Goal: Obtain resource: Obtain resource

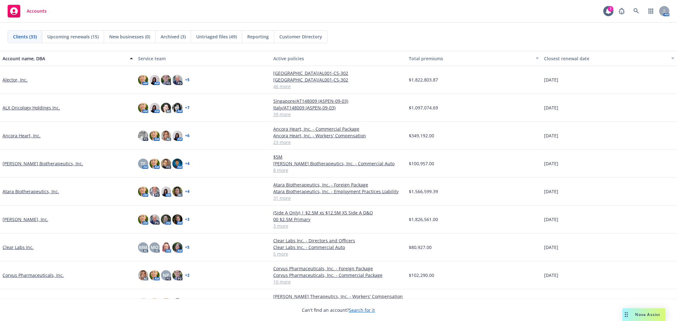
click at [19, 132] on link "Ancora Heart, Inc." at bounding box center [22, 135] width 38 height 7
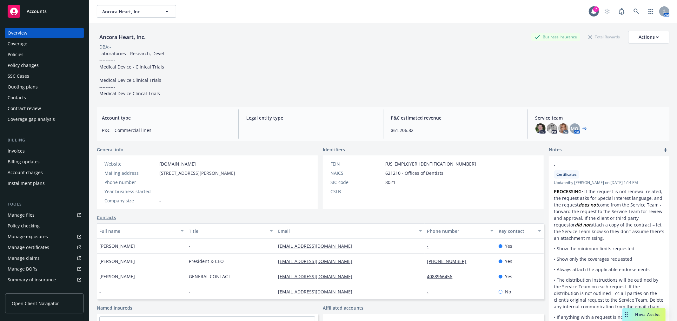
drag, startPoint x: 396, startPoint y: 41, endPoint x: 400, endPoint y: 36, distance: 6.7
click at [396, 41] on div "Ancora Heart, Inc. Business Insurance Total Rewards Actions" at bounding box center [383, 37] width 572 height 13
click at [321, 56] on div "Ancora Heart, Inc. Business Insurance Total Rewards Actions DBA: - Laboratories…" at bounding box center [383, 64] width 572 height 66
click at [28, 88] on div "Quoting plans" at bounding box center [23, 87] width 30 height 10
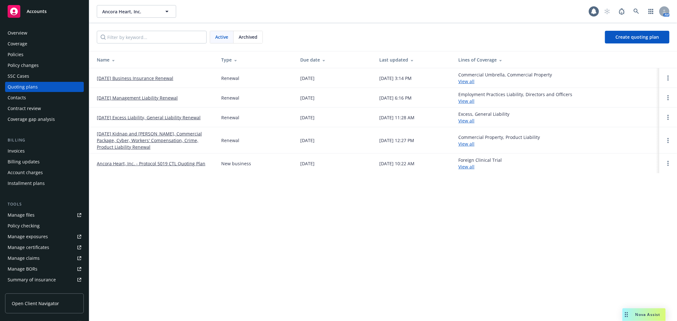
click at [156, 76] on link "[DATE] Business Insurance Renewal" at bounding box center [135, 78] width 76 height 7
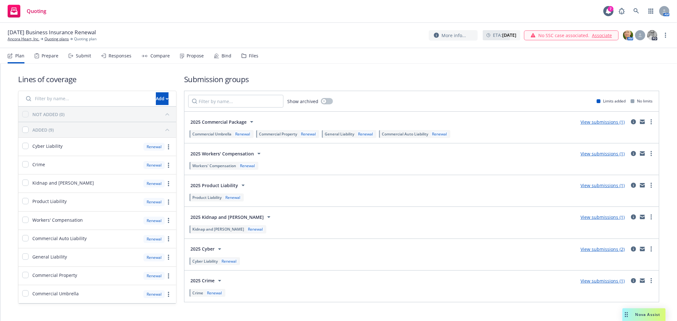
click at [639, 315] on span "Nova Assist" at bounding box center [647, 314] width 25 height 5
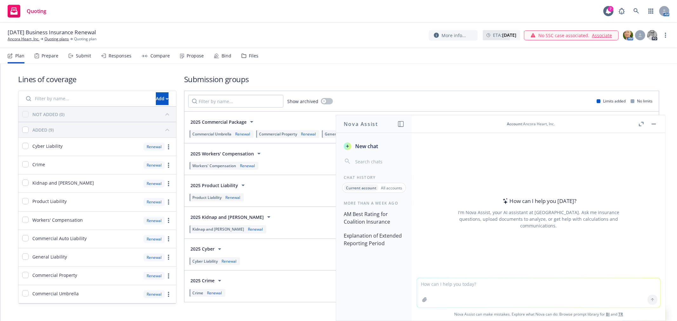
click at [481, 286] on textarea at bounding box center [538, 292] width 243 height 29
type textarea "Is Ancora Heart Clinical stage only?"
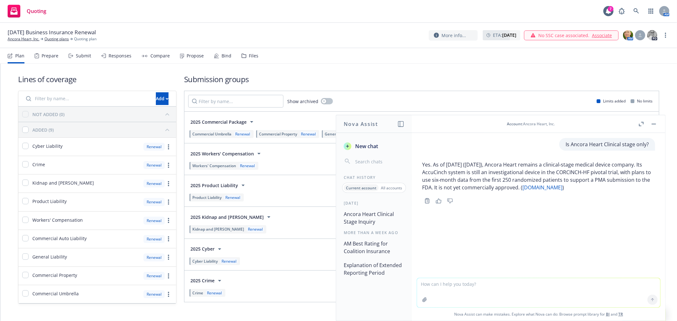
click at [653, 123] on button "button" at bounding box center [654, 124] width 8 height 8
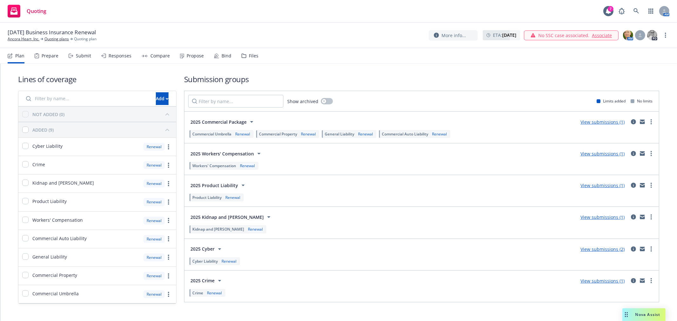
click at [506, 71] on div "Lines of coverage Add NOT ADDED (0) ADDED (9) Cyber Liability Renewal Crime Ren…" at bounding box center [338, 189] width 641 height 250
click at [323, 35] on div "[DATE] Business Insurance Renewal Ancora Heart, Inc. Quoting plans Quoting plan…" at bounding box center [338, 35] width 661 height 13
click at [252, 56] on div "Files" at bounding box center [254, 55] width 10 height 5
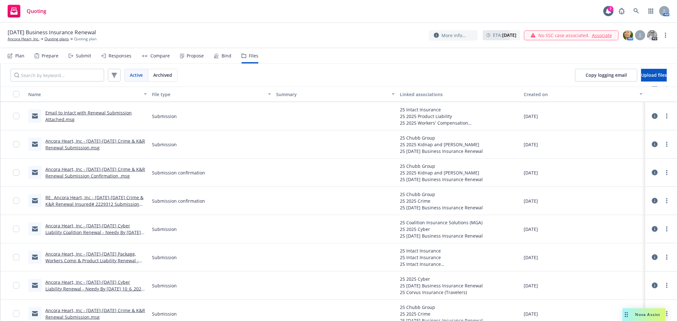
scroll to position [566, 0]
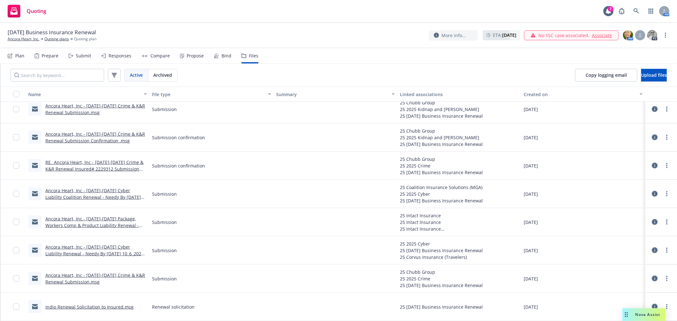
click at [374, 61] on nav "Plan Prepare Submit Responses Compare Propose Bind Files" at bounding box center [338, 55] width 661 height 15
